Goal: Transaction & Acquisition: Book appointment/travel/reservation

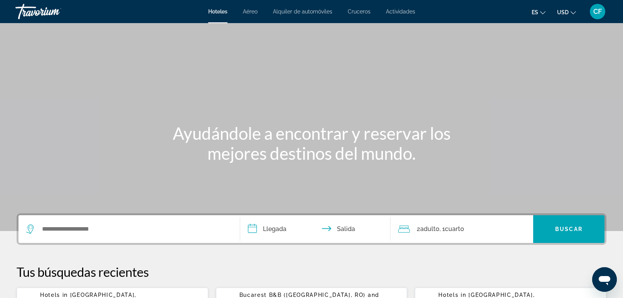
click at [595, 10] on span "CF" at bounding box center [597, 12] width 8 height 8
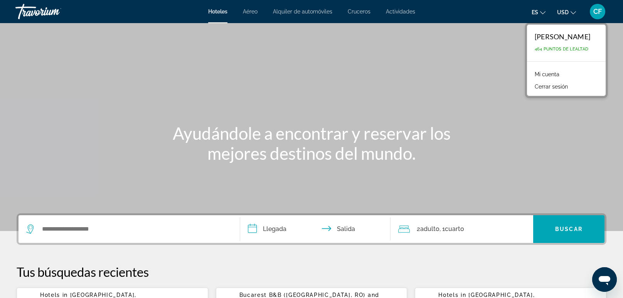
click at [553, 74] on link "Mi cuenta" at bounding box center [547, 74] width 32 height 10
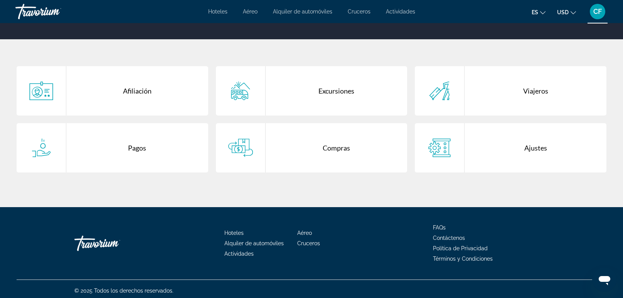
scroll to position [136, 0]
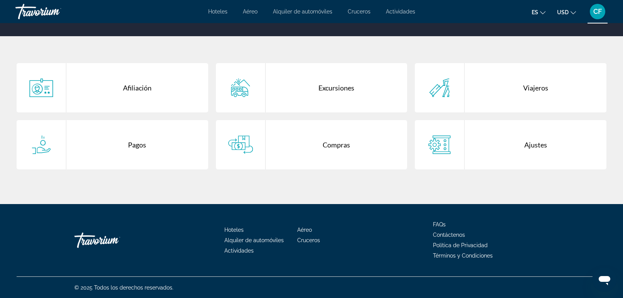
click at [136, 82] on div "Afiliación" at bounding box center [137, 87] width 142 height 49
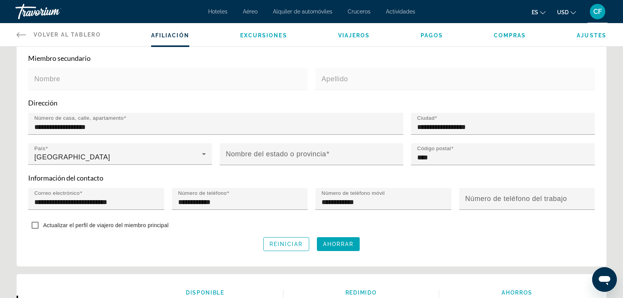
scroll to position [228, 0]
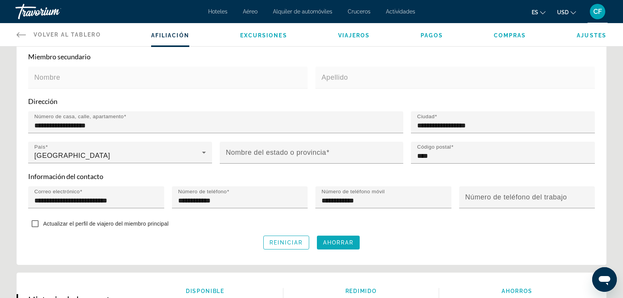
click at [338, 242] on span "Ahorrar" at bounding box center [338, 243] width 31 height 6
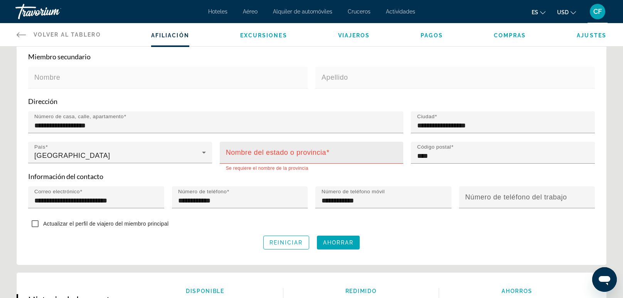
click at [292, 155] on mat-label "Nombre del estado o provincia" at bounding box center [276, 153] width 100 height 8
click at [292, 155] on input "Nombre del estado o provincia" at bounding box center [314, 155] width 176 height 9
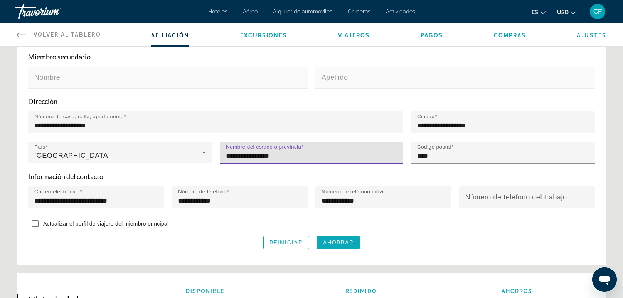
type input "**********"
click at [329, 244] on span "Ahorrar" at bounding box center [338, 243] width 31 height 6
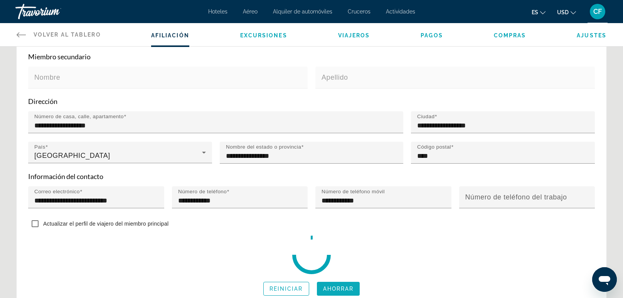
scroll to position [232, 0]
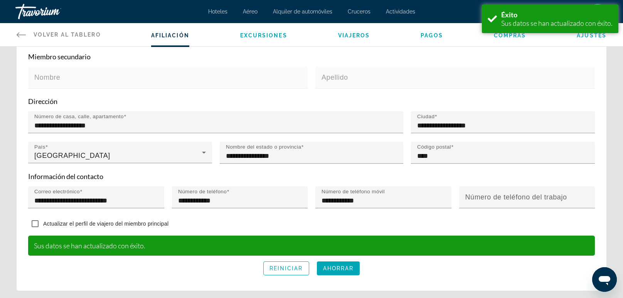
click at [427, 35] on span "Pagos" at bounding box center [431, 35] width 22 height 6
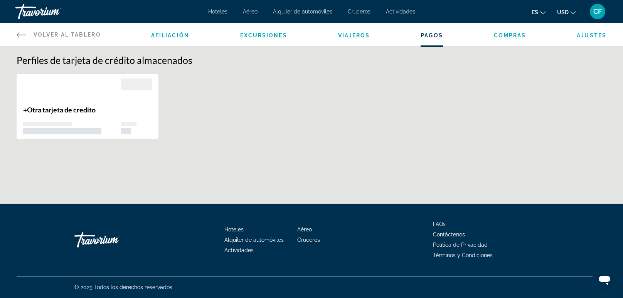
click at [499, 34] on span "Compras" at bounding box center [510, 35] width 32 height 6
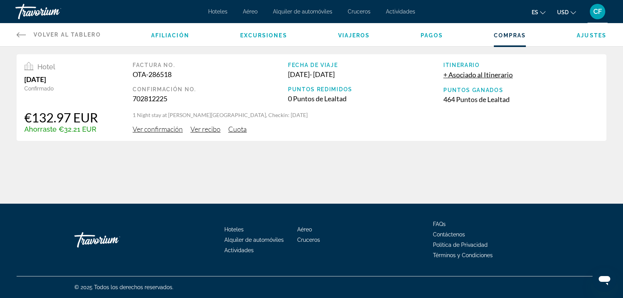
click at [582, 35] on span "Ajustes" at bounding box center [591, 35] width 30 height 6
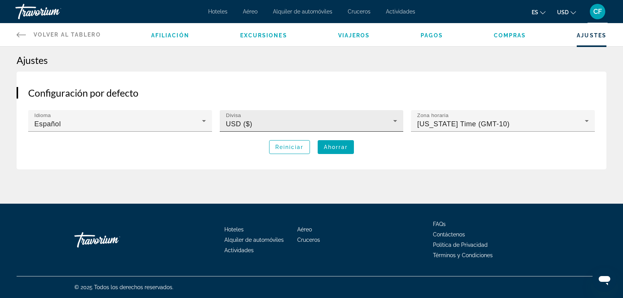
click at [393, 118] on icon "Main content" at bounding box center [394, 120] width 9 height 9
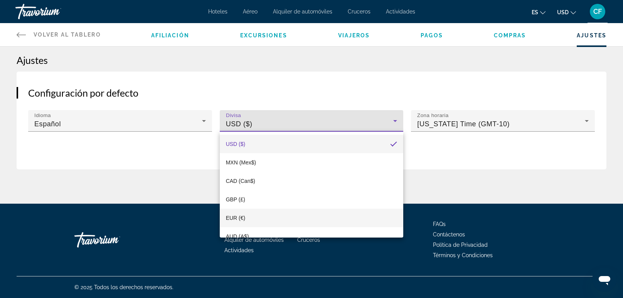
click at [280, 212] on mat-option "EUR (€)" at bounding box center [312, 218] width 184 height 18
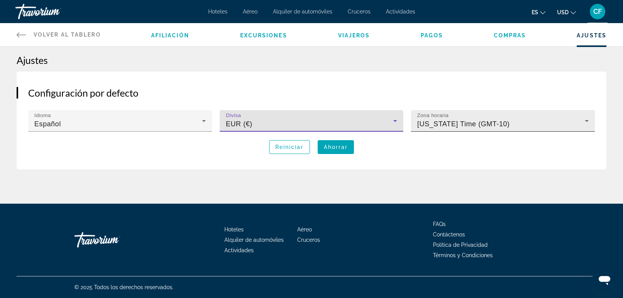
click at [586, 120] on icon "Main content" at bounding box center [586, 120] width 9 height 9
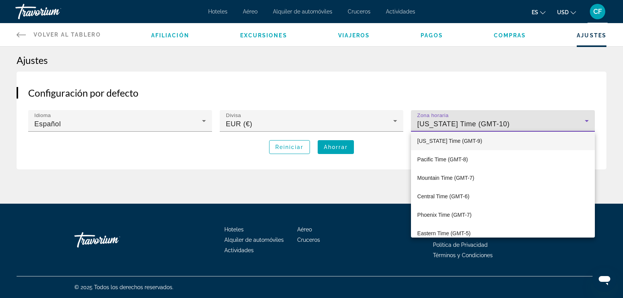
scroll to position [3, 0]
click at [336, 146] on div at bounding box center [311, 149] width 623 height 298
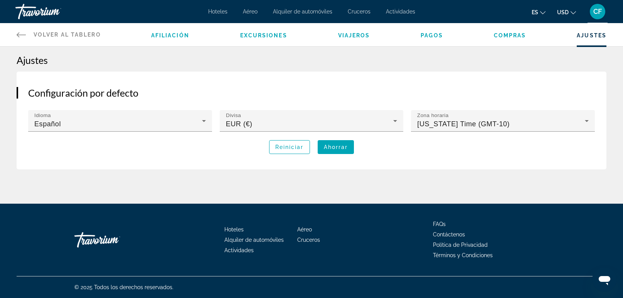
click at [336, 146] on span "Ahorrar" at bounding box center [336, 147] width 24 height 6
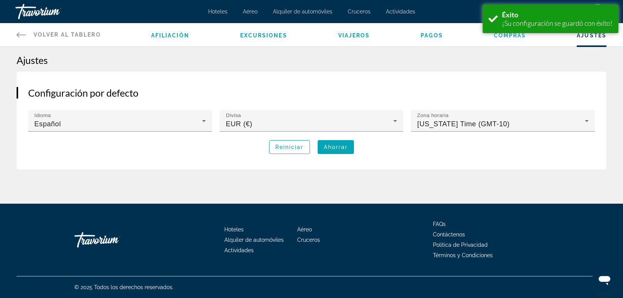
click at [169, 40] on div "Afiliación Excursiones Viajeros [GEOGRAPHIC_DATA] Compras Ajustes" at bounding box center [378, 34] width 455 height 23
click at [169, 33] on span "Afiliación" at bounding box center [170, 35] width 38 height 6
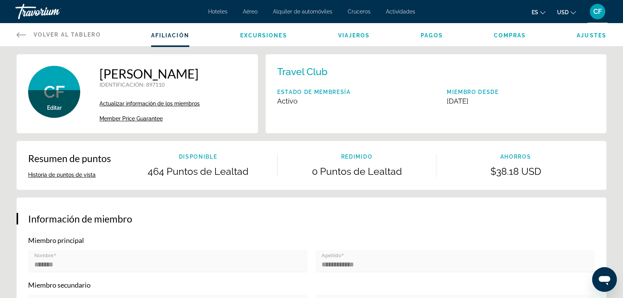
click at [48, 175] on button "Historia de puntos de vista" at bounding box center [61, 174] width 67 height 7
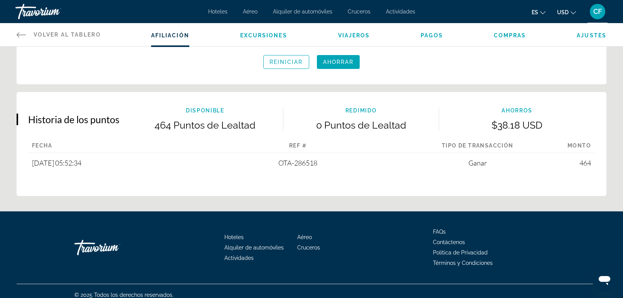
scroll to position [417, 0]
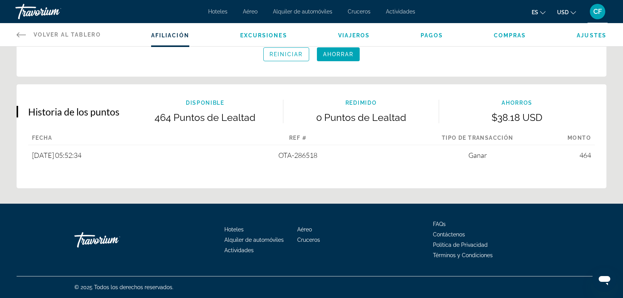
click at [23, 38] on icon "Main content" at bounding box center [21, 34] width 9 height 9
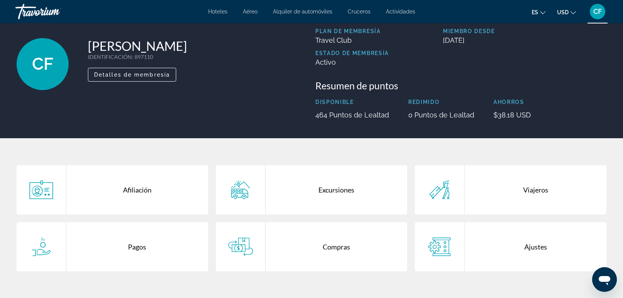
scroll to position [45, 0]
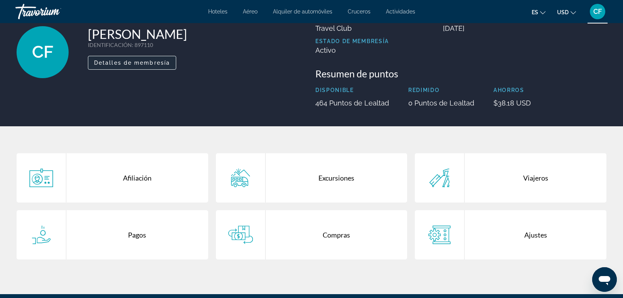
click at [149, 62] on span "Detalles de membresía" at bounding box center [132, 63] width 76 height 6
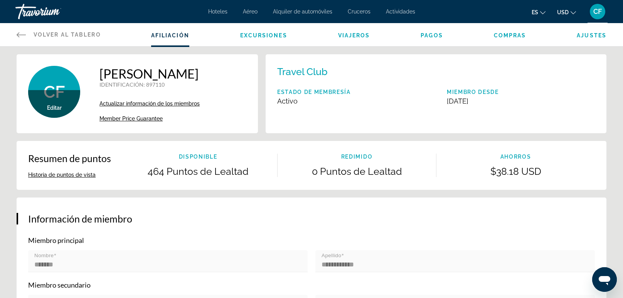
click at [19, 34] on icon "Main content" at bounding box center [21, 34] width 9 height 5
click at [52, 37] on span "Volver al tablero" at bounding box center [67, 35] width 67 height 6
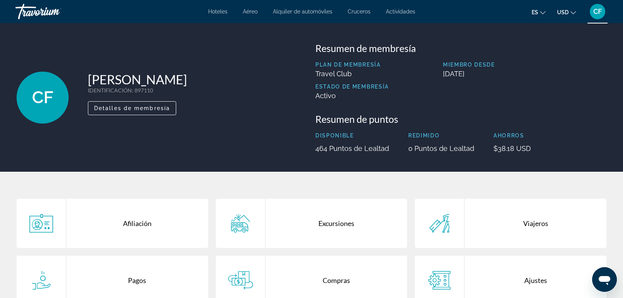
click at [218, 14] on span "Hoteles" at bounding box center [217, 11] width 19 height 6
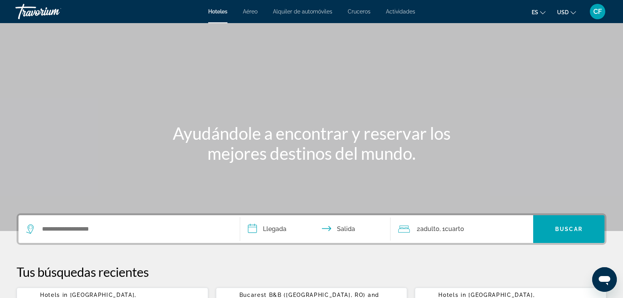
click at [218, 14] on span "Hoteles" at bounding box center [217, 11] width 19 height 6
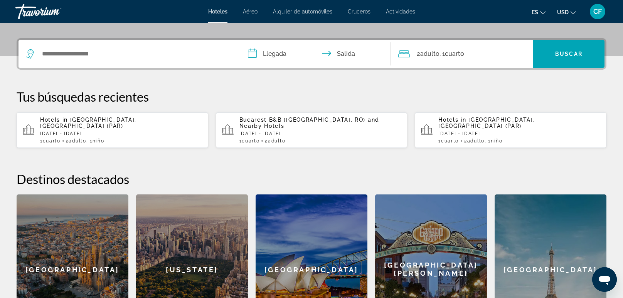
scroll to position [183, 0]
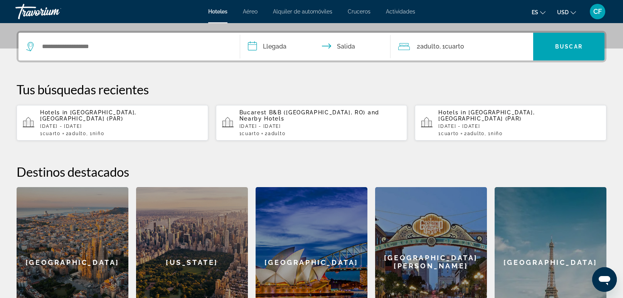
click at [300, 124] on p "[DATE] - [DATE]" at bounding box center [320, 126] width 162 height 5
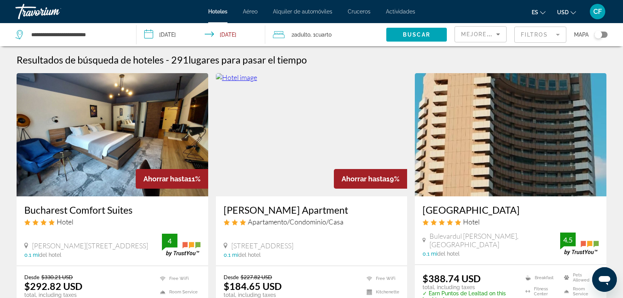
click at [499, 32] on icon "Sort by" at bounding box center [497, 34] width 9 height 9
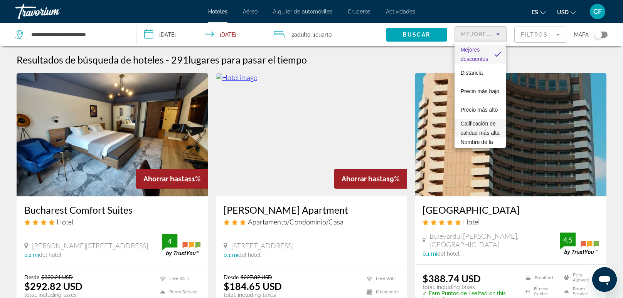
click at [491, 128] on span "Calificación de calidad más alta" at bounding box center [479, 128] width 39 height 18
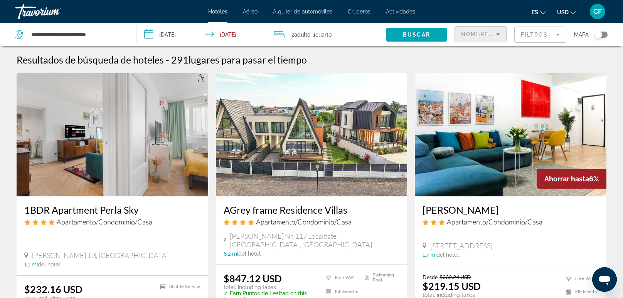
click at [492, 42] on mat-form-field "Nombre de la propiedad" at bounding box center [480, 34] width 52 height 16
click at [499, 33] on icon "Sort by" at bounding box center [497, 34] width 9 height 9
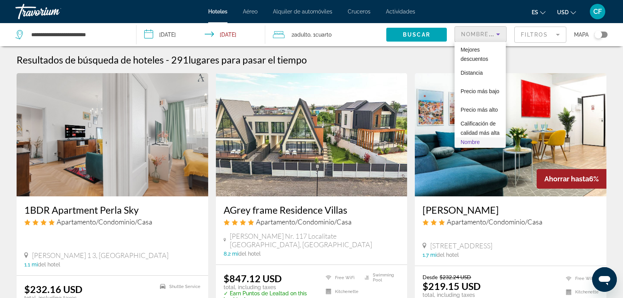
scroll to position [27, 0]
click at [481, 106] on span "Calificación de calidad más alta" at bounding box center [479, 101] width 39 height 15
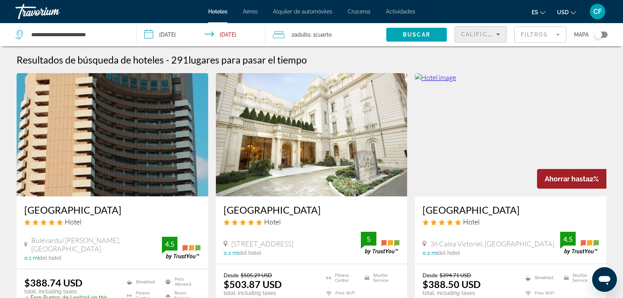
click at [395, 59] on div "Resultados de búsqueda de hoteles - 291 lugares para pasar el tiempo" at bounding box center [312, 60] width 590 height 12
click at [399, 85] on img "Main content" at bounding box center [311, 134] width 191 height 123
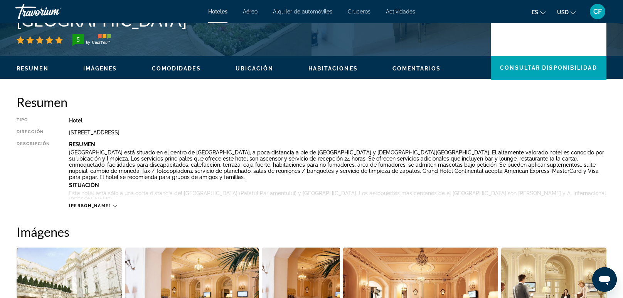
scroll to position [198, 0]
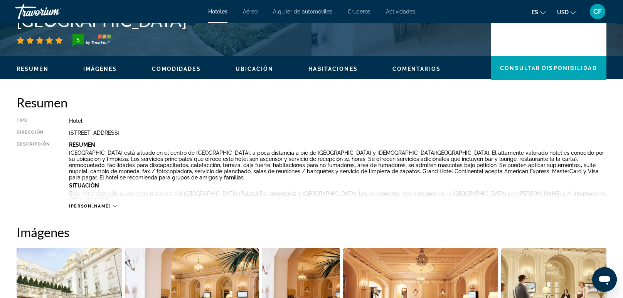
click at [113, 206] on icon "Main content" at bounding box center [115, 206] width 4 height 4
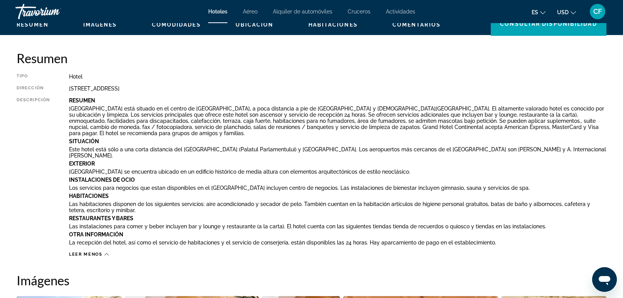
scroll to position [244, 0]
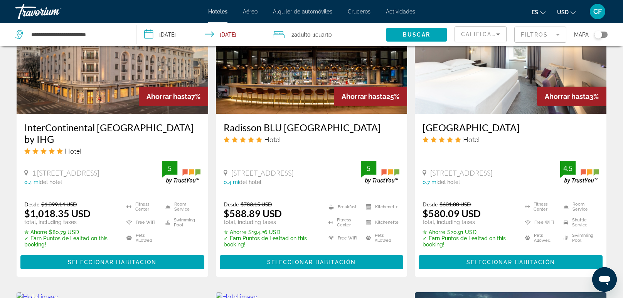
scroll to position [670, 0]
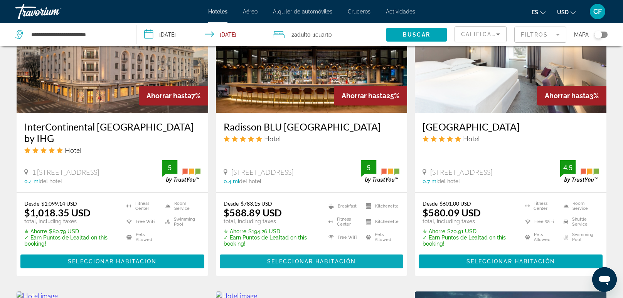
click at [287, 262] on span "Seleccionar habitación" at bounding box center [311, 262] width 89 height 6
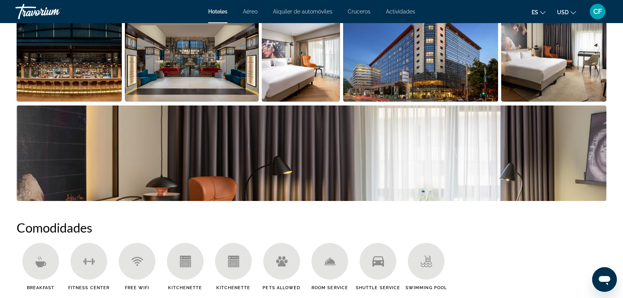
scroll to position [442, 0]
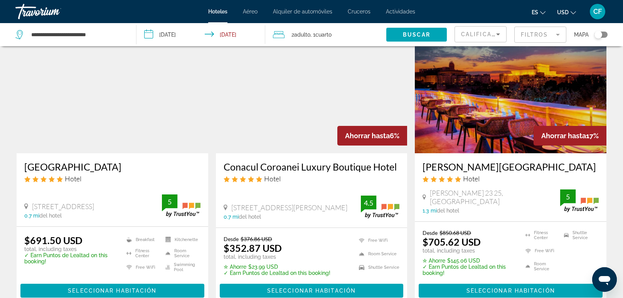
scroll to position [960, 0]
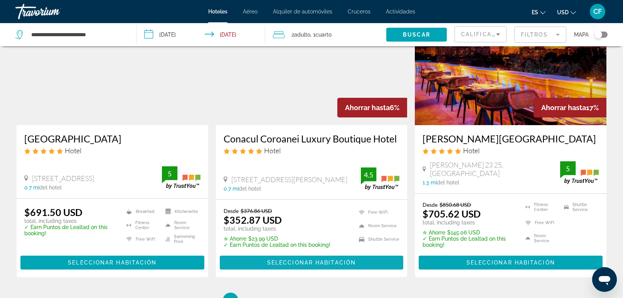
click at [300, 260] on span "Seleccionar habitación" at bounding box center [311, 263] width 89 height 6
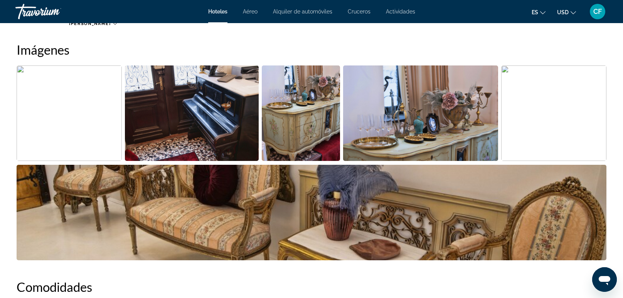
scroll to position [412, 0]
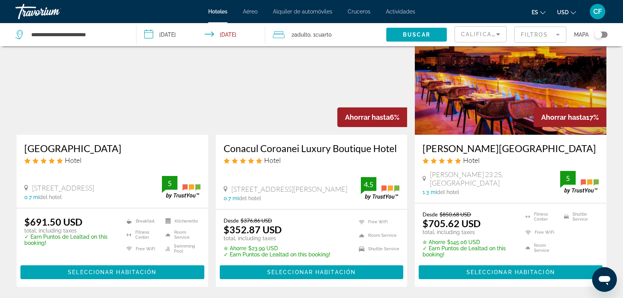
scroll to position [960, 0]
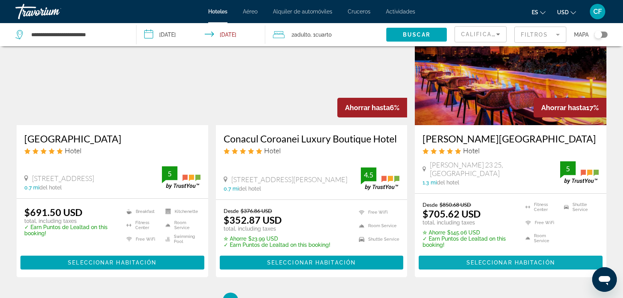
click at [547, 266] on span "Main content" at bounding box center [510, 263] width 184 height 18
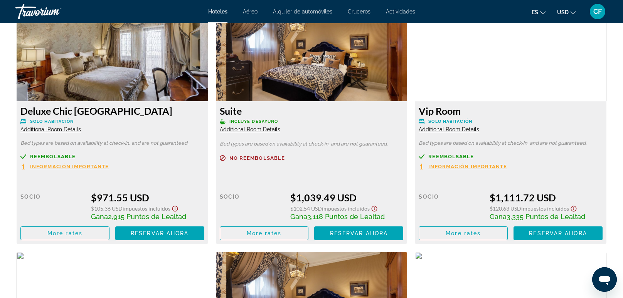
scroll to position [1326, 0]
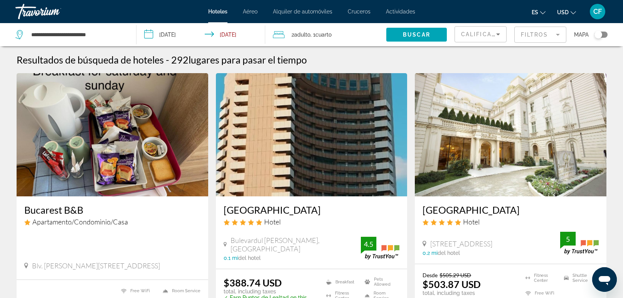
click at [467, 32] on span "Calificación de calidad más alta" at bounding box center [522, 34] width 123 height 6
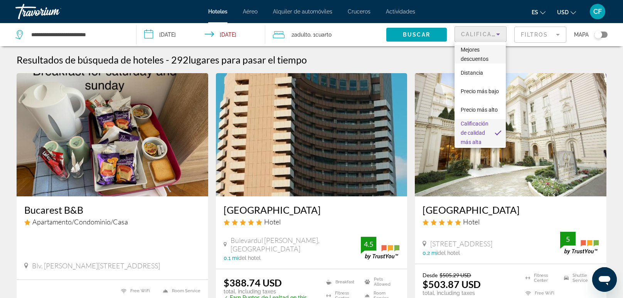
click at [477, 49] on span "Mejores descuentos" at bounding box center [474, 54] width 28 height 15
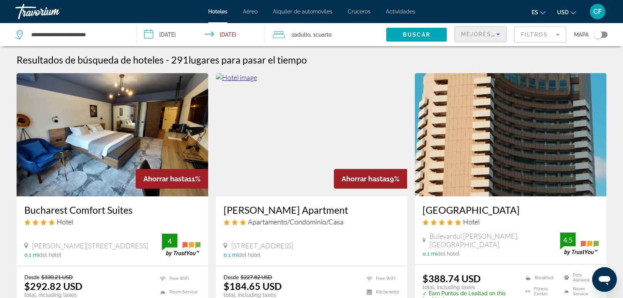
click at [454, 64] on div "Resultados de búsqueda de hoteles - 291 lugares para pasar el tiempo" at bounding box center [312, 60] width 590 height 12
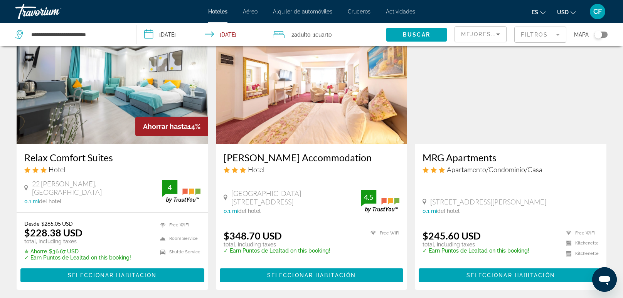
scroll to position [396, 0]
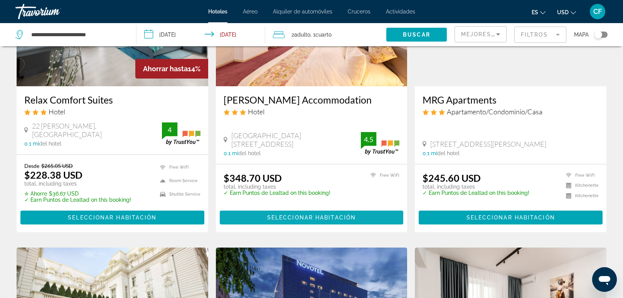
click at [312, 215] on span "Seleccionar habitación" at bounding box center [311, 218] width 89 height 6
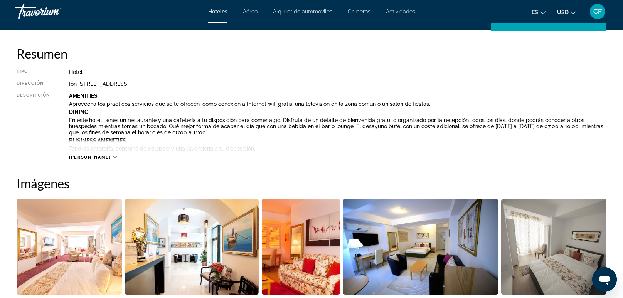
scroll to position [259, 0]
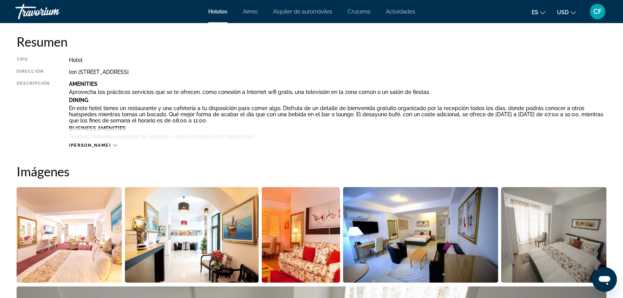
click at [89, 146] on span "[PERSON_NAME]" at bounding box center [90, 145] width 42 height 5
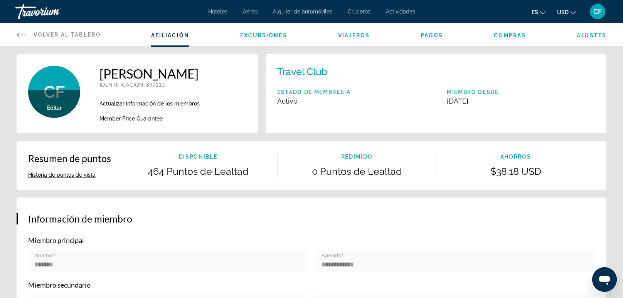
click at [113, 122] on div "CF Editar Salvar Foto [PERSON_NAME] IDENTIFICACIÓN : 897110 Miembro secundario …" at bounding box center [137, 93] width 241 height 79
click at [113, 118] on span "Member Price Guarantee" at bounding box center [130, 119] width 63 height 6
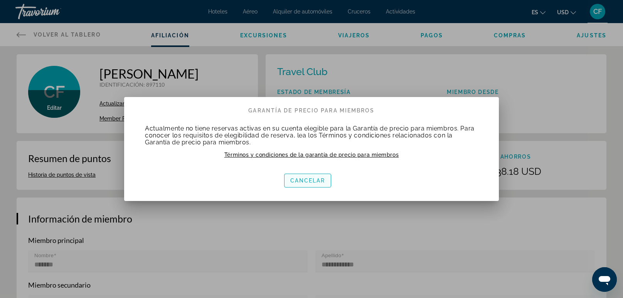
click at [299, 179] on span "Cancelar" at bounding box center [307, 181] width 35 height 6
